Goal: Navigation & Orientation: Find specific page/section

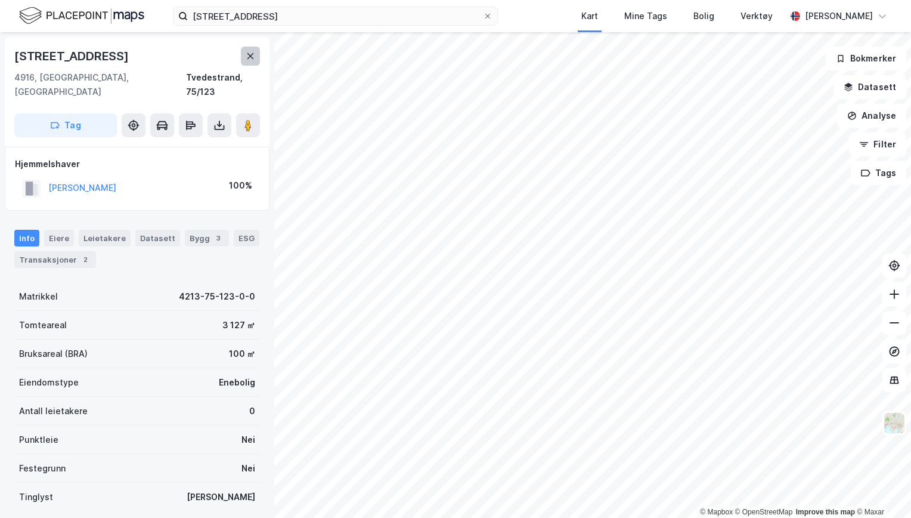
click at [248, 59] on icon at bounding box center [251, 56] width 10 height 10
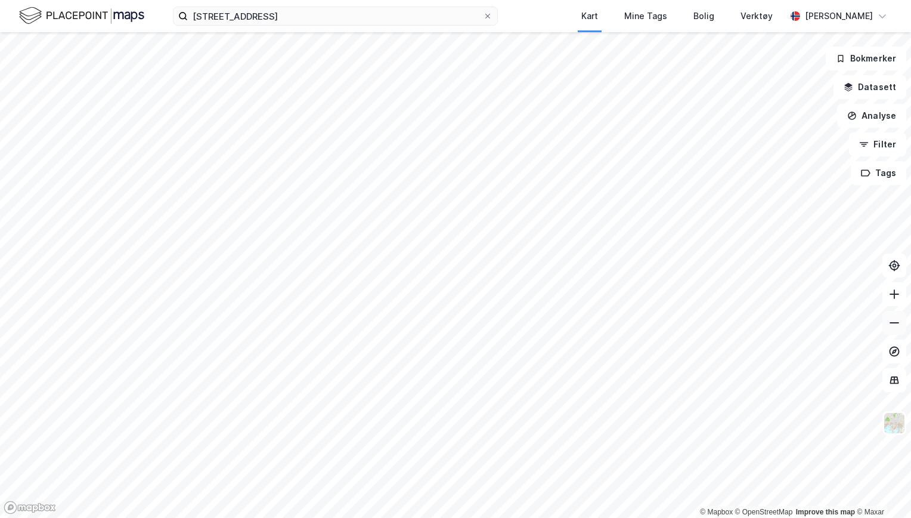
click at [891, 329] on button at bounding box center [895, 323] width 24 height 24
click at [560, 517] on html "[STREET_ADDRESS] Kart Mine Tags Bolig Verktøy [PERSON_NAME] © Mapbox © OpenStre…" at bounding box center [455, 259] width 911 height 518
click at [598, 517] on html "[STREET_ADDRESS] Kart Mine Tags Bolig Verktøy [PERSON_NAME] © Mapbox © OpenStre…" at bounding box center [455, 259] width 911 height 518
click at [897, 296] on icon at bounding box center [895, 294] width 12 height 12
